Goal: Task Accomplishment & Management: Use online tool/utility

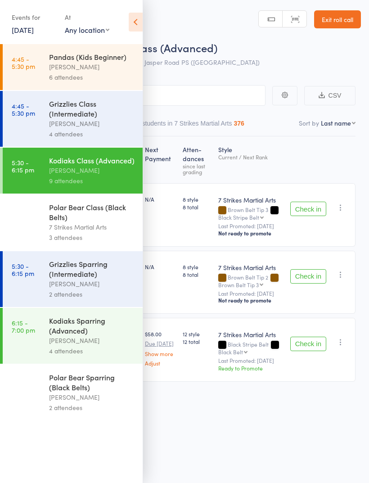
click at [95, 402] on div "[PERSON_NAME]" at bounding box center [92, 397] width 86 height 10
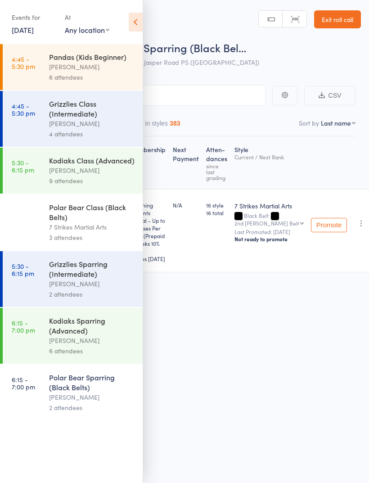
click at [138, 21] on icon at bounding box center [136, 22] width 14 height 19
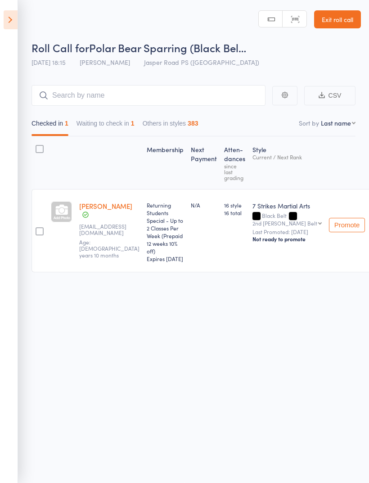
click at [110, 122] on button "Waiting to check in 1" at bounding box center [106, 125] width 58 height 21
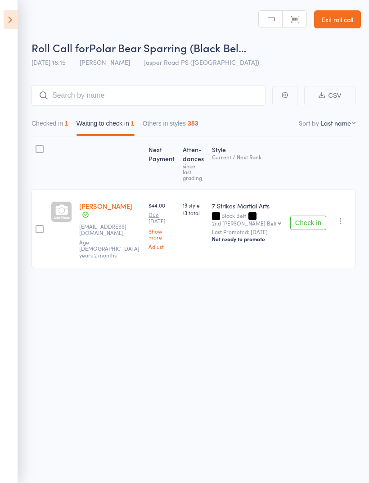
click at [59, 123] on button "Checked in 1" at bounding box center [50, 125] width 37 height 21
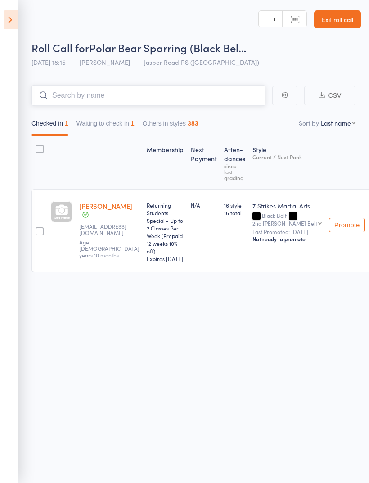
click at [116, 90] on input "search" at bounding box center [149, 95] width 234 height 21
type input "J"
click at [15, 18] on icon at bounding box center [11, 19] width 14 height 19
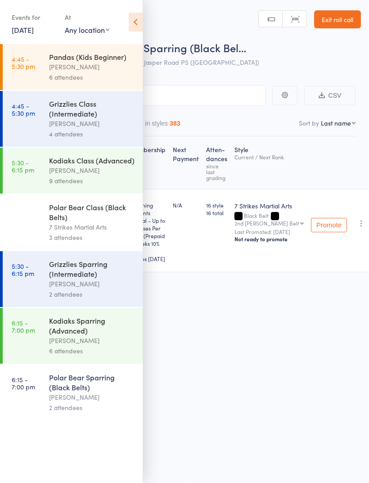
click at [100, 355] on div "6 attendees" at bounding box center [92, 351] width 86 height 10
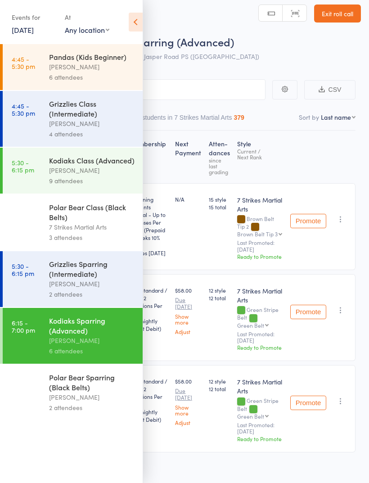
click at [135, 23] on icon at bounding box center [136, 22] width 14 height 19
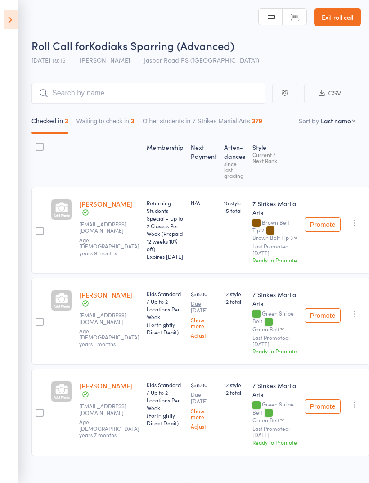
scroll to position [23, 0]
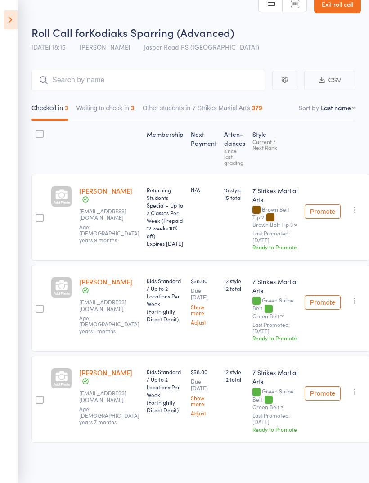
click at [352, 397] on button "button" at bounding box center [355, 391] width 11 height 11
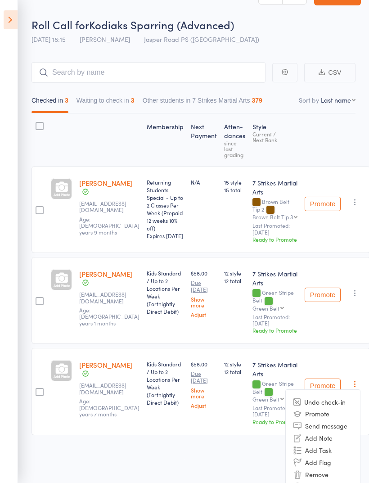
click at [331, 407] on li "Undo check-in" at bounding box center [323, 401] width 74 height 11
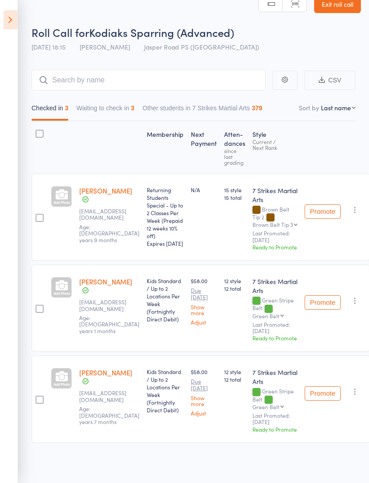
scroll to position [6, 0]
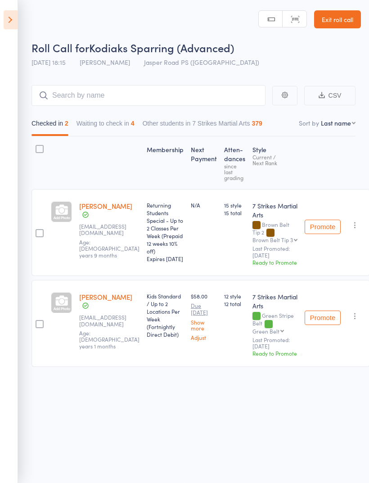
click at [113, 117] on button "Waiting to check in 4" at bounding box center [106, 125] width 58 height 21
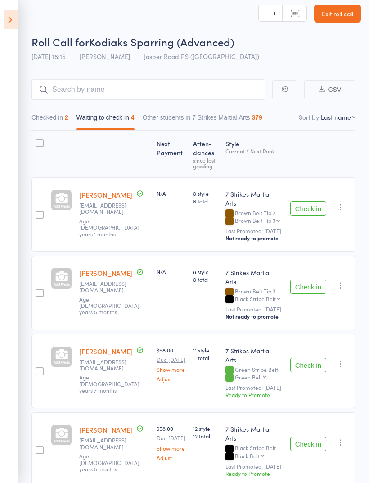
click at [311, 358] on button "Check in" at bounding box center [308, 365] width 36 height 14
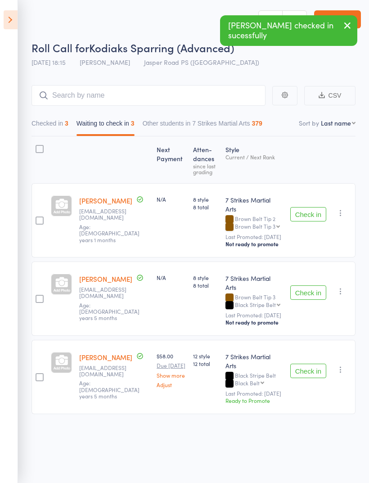
click at [51, 115] on button "Checked in 3" at bounding box center [50, 125] width 37 height 21
